Goal: Communication & Community: Connect with others

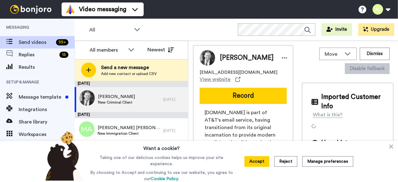
click at [167, 71] on div "Send a new message Add new contact or upload CSV" at bounding box center [131, 70] width 113 height 22
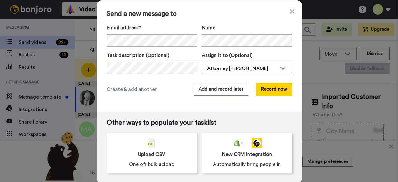
click at [156, 106] on div "Send a new message to Email address* No search result for ‘ [EMAIL_ADDRESS][DOM…" at bounding box center [199, 55] width 205 height 111
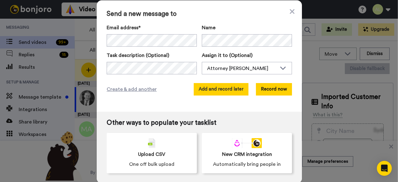
click at [228, 89] on button "Add and record later" at bounding box center [221, 89] width 55 height 12
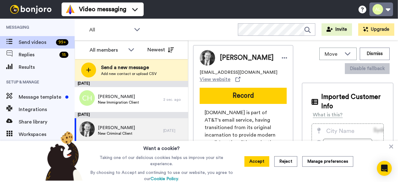
click at [382, 6] on button at bounding box center [382, 9] width 24 height 14
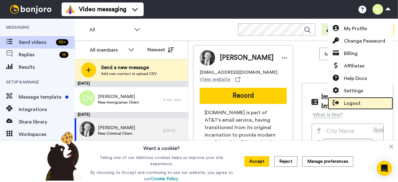
click at [355, 102] on span "Logout" at bounding box center [352, 103] width 17 height 7
